Goal: Transaction & Acquisition: Subscribe to service/newsletter

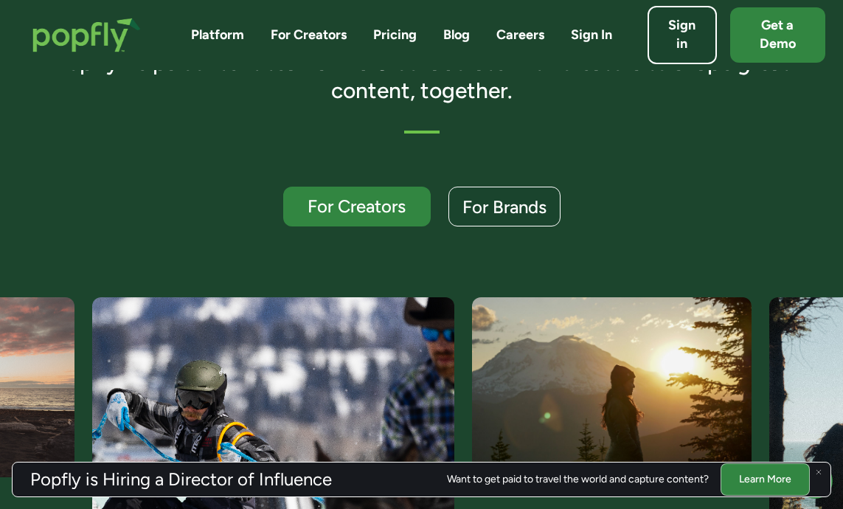
scroll to position [322, 0]
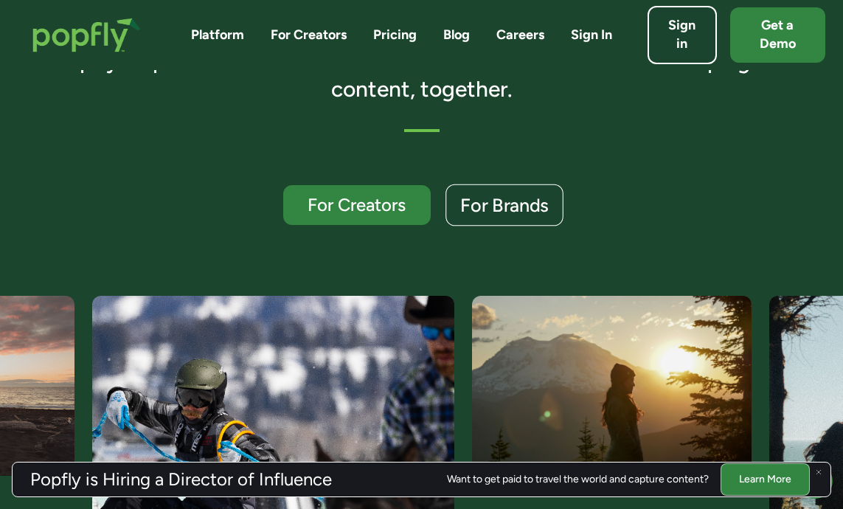
click at [498, 208] on div "For Brands" at bounding box center [504, 205] width 88 height 19
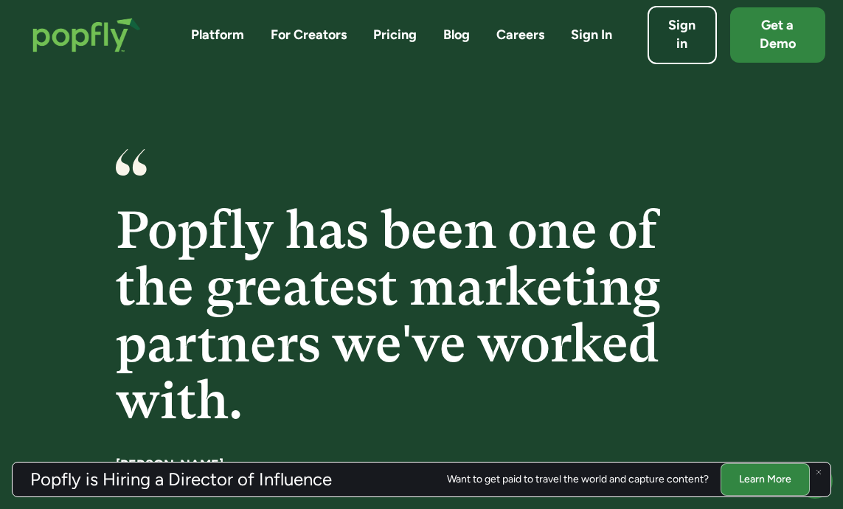
scroll to position [2272, 0]
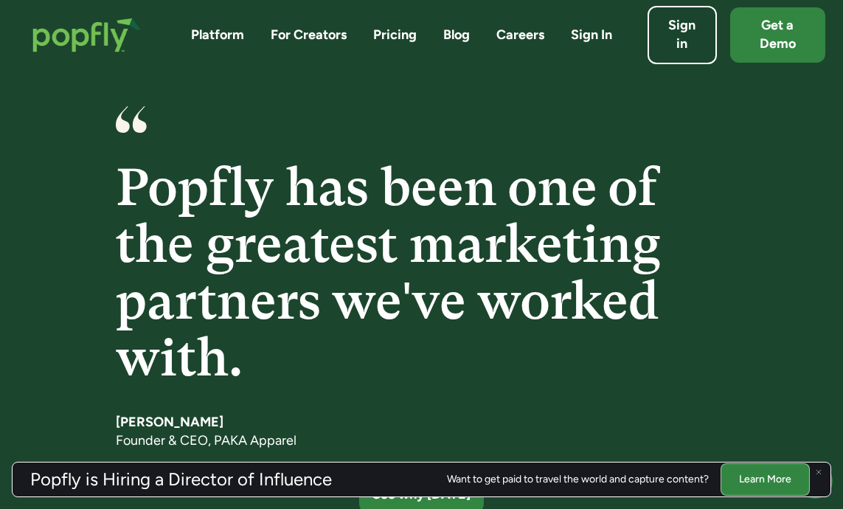
click at [402, 32] on link "Pricing" at bounding box center [395, 35] width 44 height 18
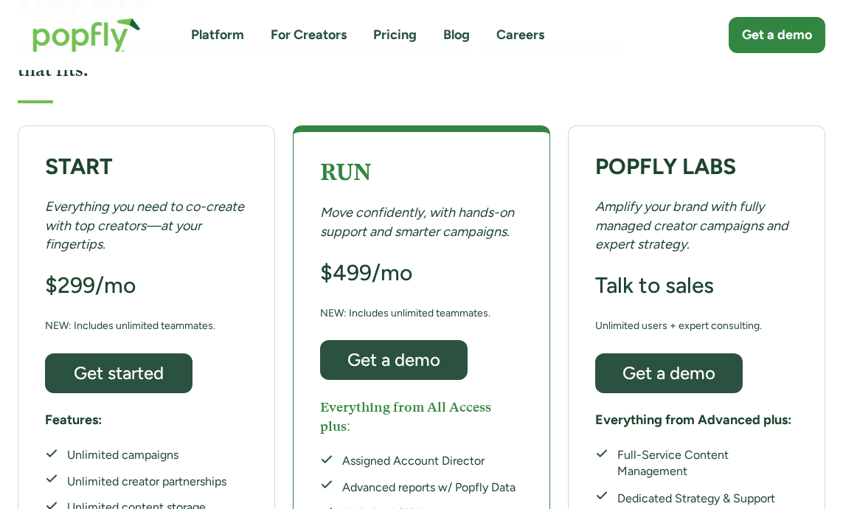
scroll to position [248, 0]
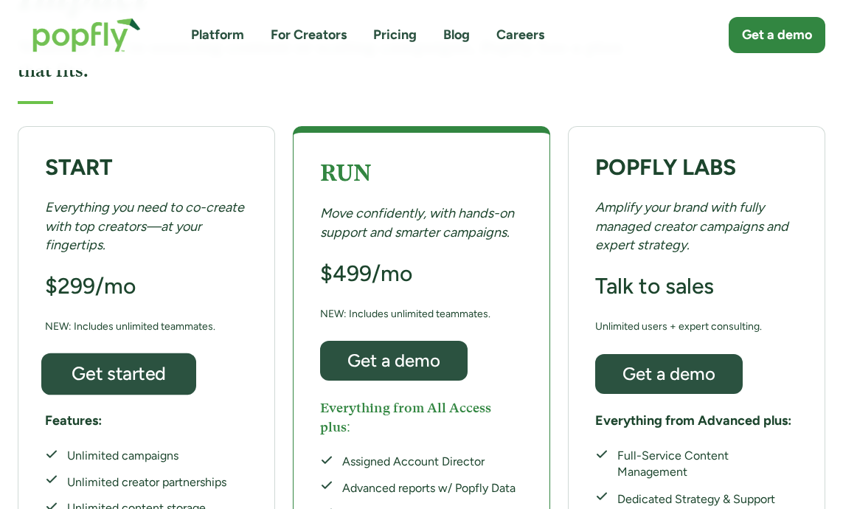
click at [151, 364] on div "Get started" at bounding box center [118, 373] width 127 height 19
click at [85, 29] on img "home" at bounding box center [87, 35] width 138 height 64
